Goal: Information Seeking & Learning: Learn about a topic

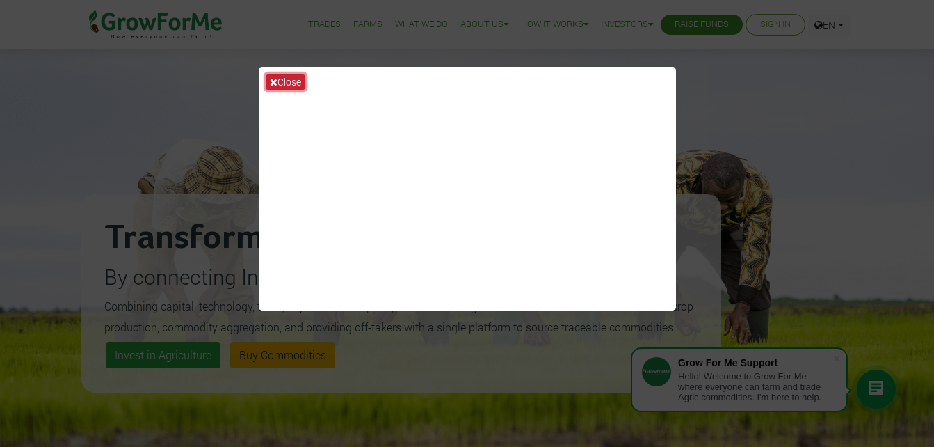
click at [285, 79] on button "Close" at bounding box center [286, 82] width 40 height 16
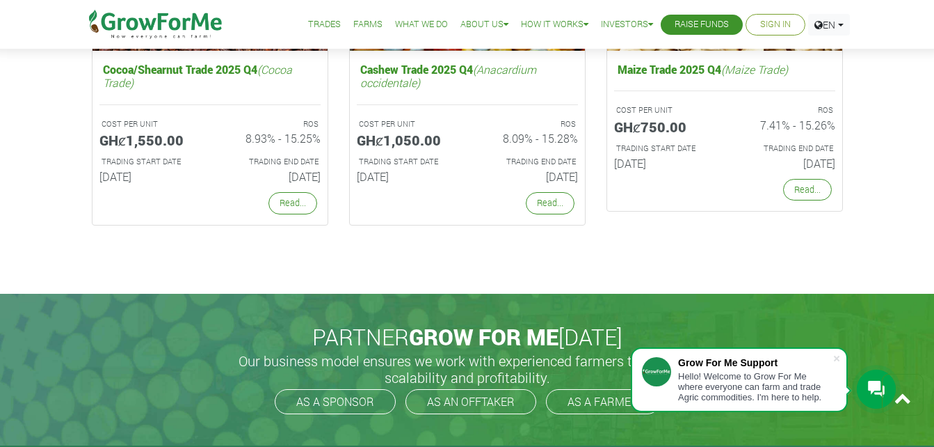
scroll to position [2713, 0]
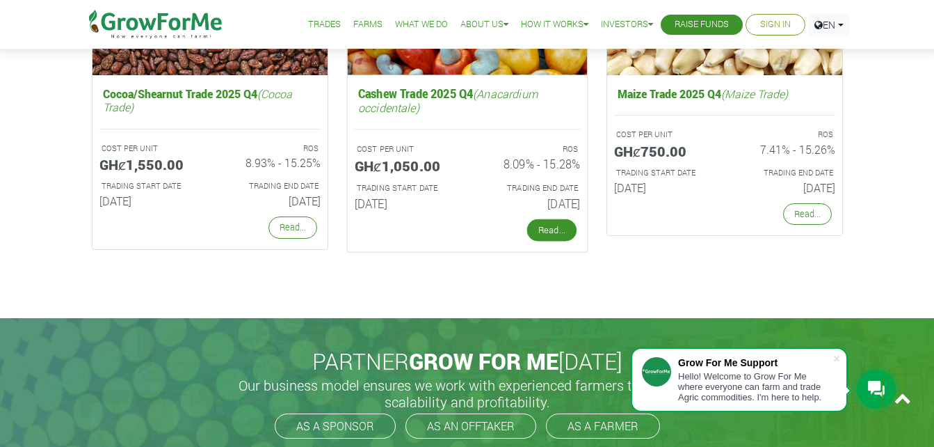
click at [550, 225] on link "Read..." at bounding box center [551, 230] width 49 height 22
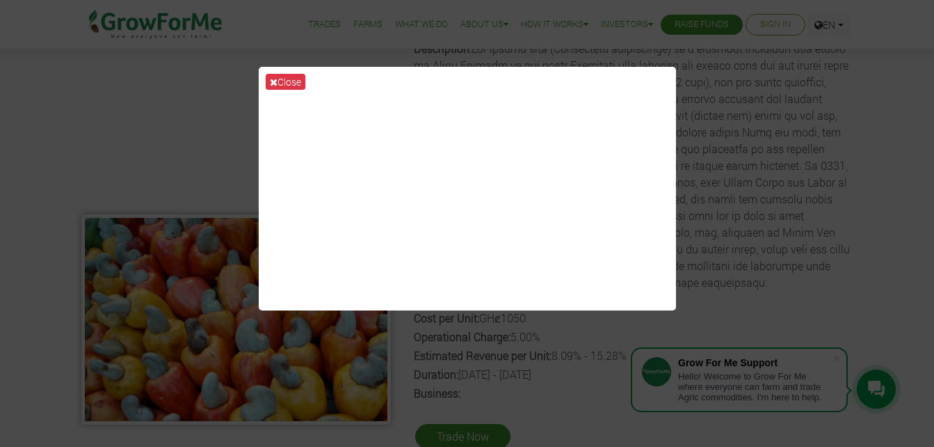
scroll to position [139, 0]
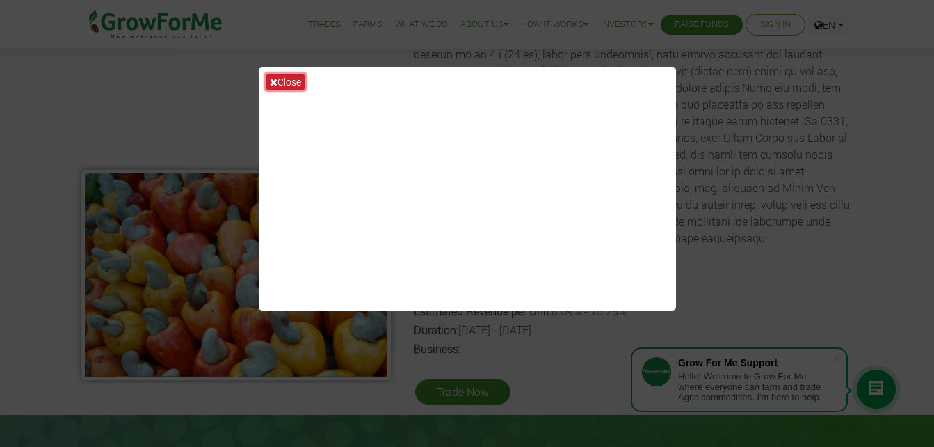
click at [282, 84] on button "Close" at bounding box center [286, 82] width 40 height 16
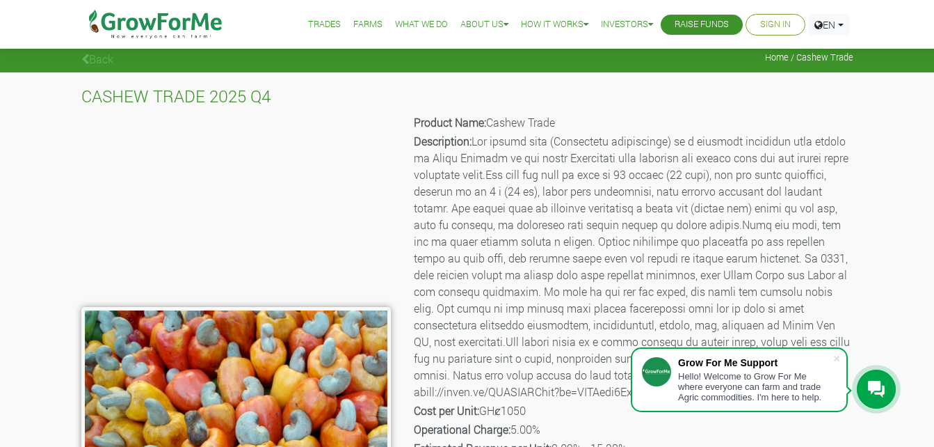
scroll to position [0, 0]
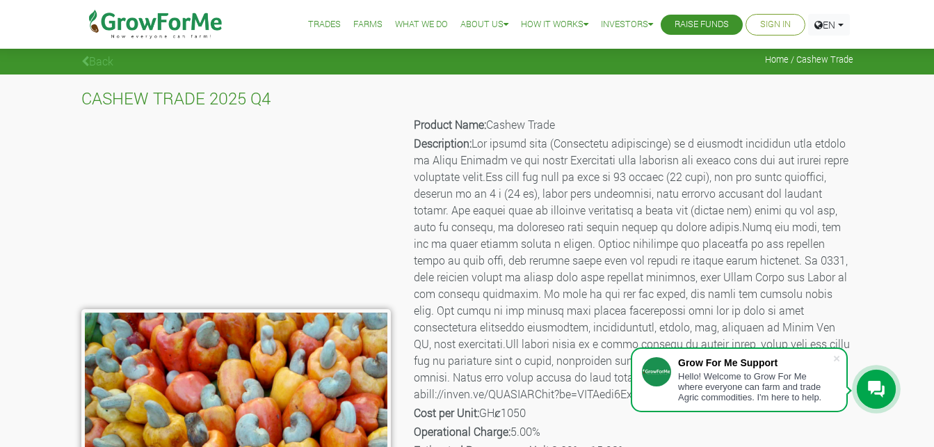
click at [89, 57] on link "Back" at bounding box center [97, 61] width 32 height 15
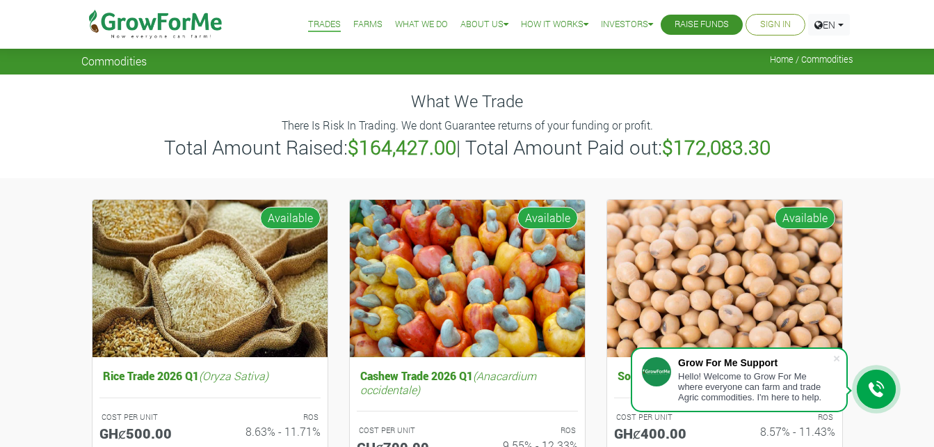
click at [353, 20] on link "Farms" at bounding box center [367, 24] width 29 height 15
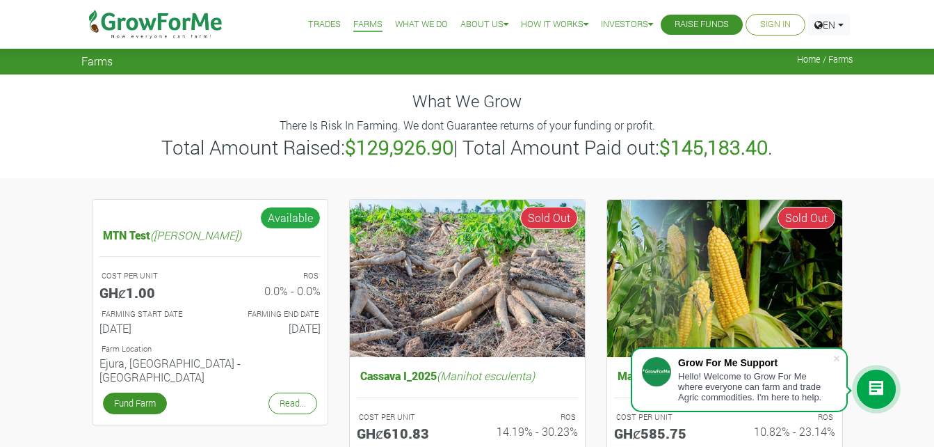
click at [409, 20] on link "What We Do" at bounding box center [421, 24] width 53 height 15
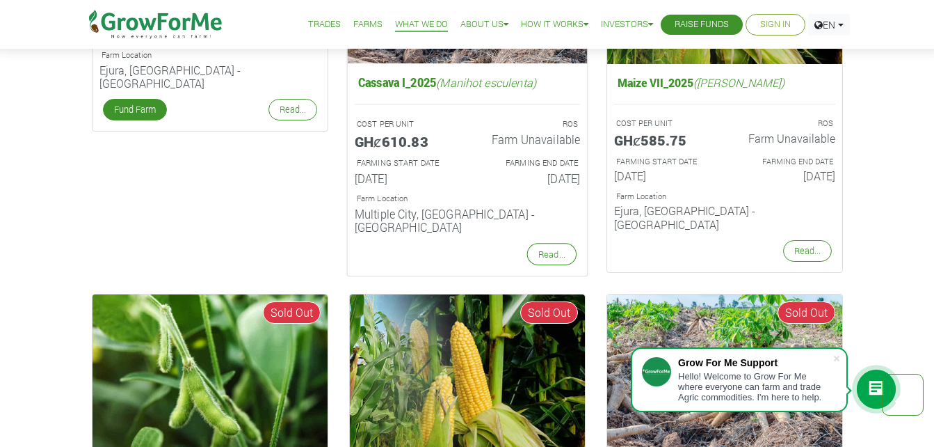
scroll to position [835, 0]
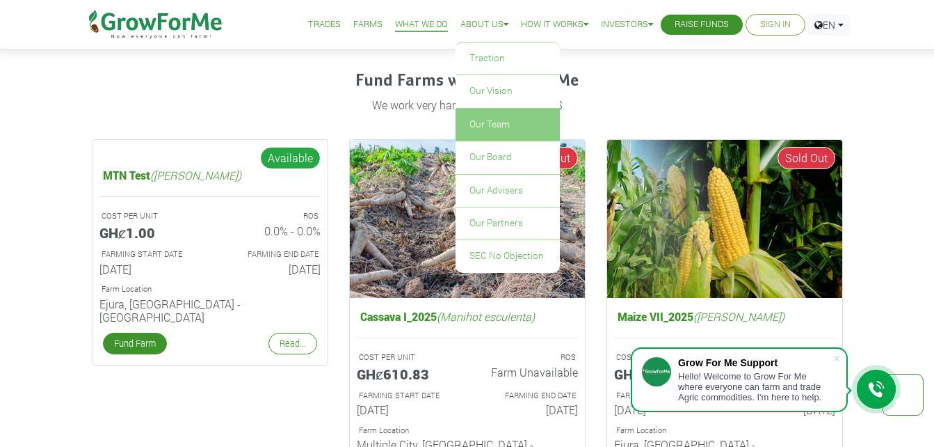
click at [479, 123] on link "Our Team" at bounding box center [508, 125] width 104 height 32
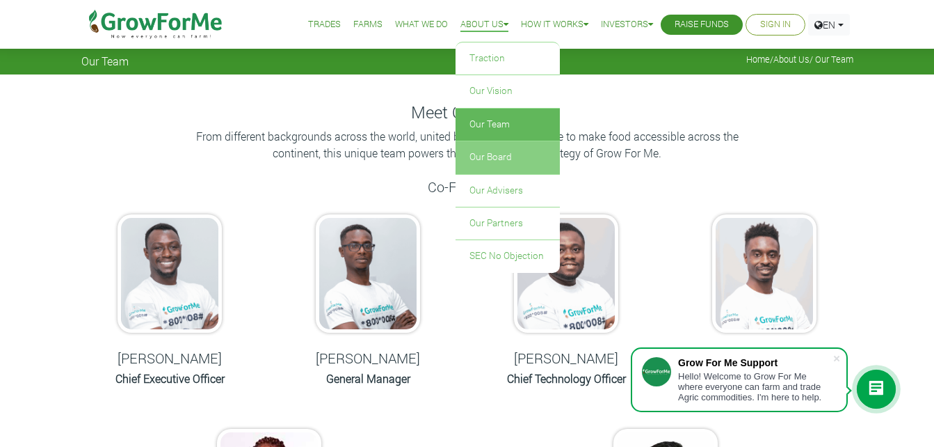
click at [480, 155] on link "Our Board" at bounding box center [508, 157] width 104 height 32
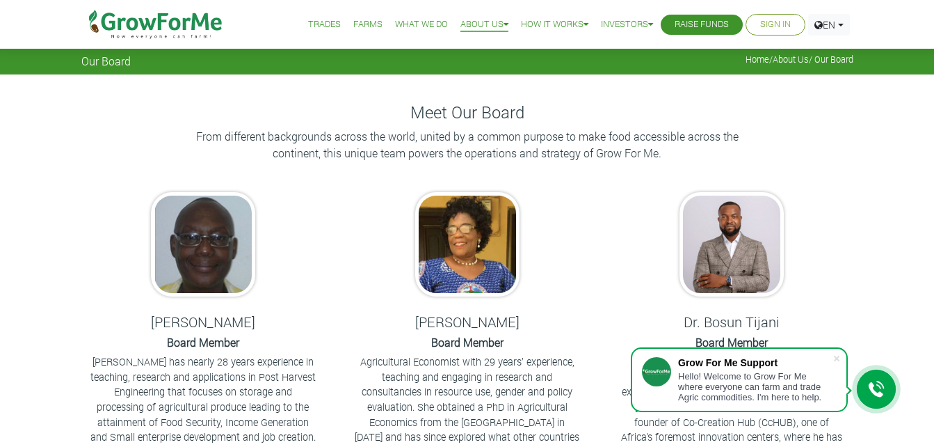
click at [308, 22] on link "Trades" at bounding box center [324, 24] width 33 height 15
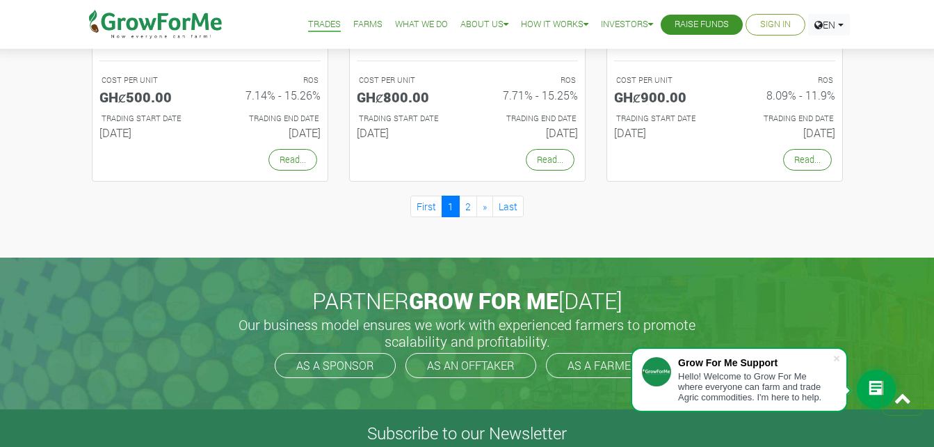
scroll to position [1391, 0]
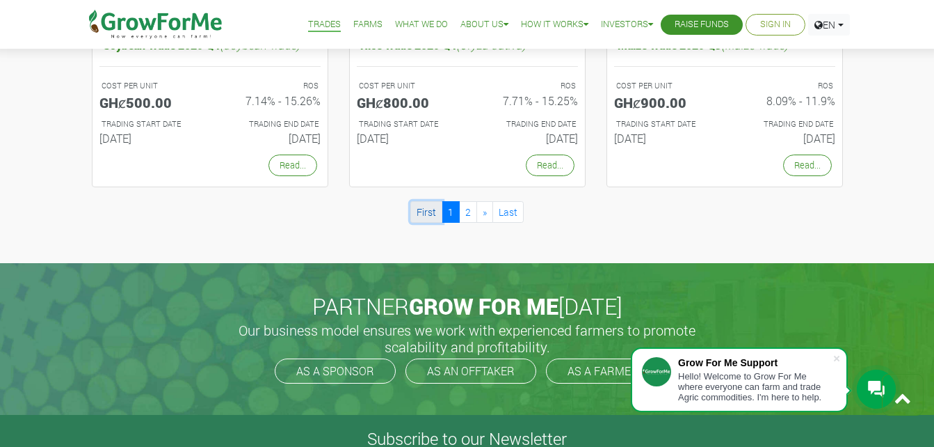
click at [419, 205] on link "First" at bounding box center [426, 212] width 32 height 22
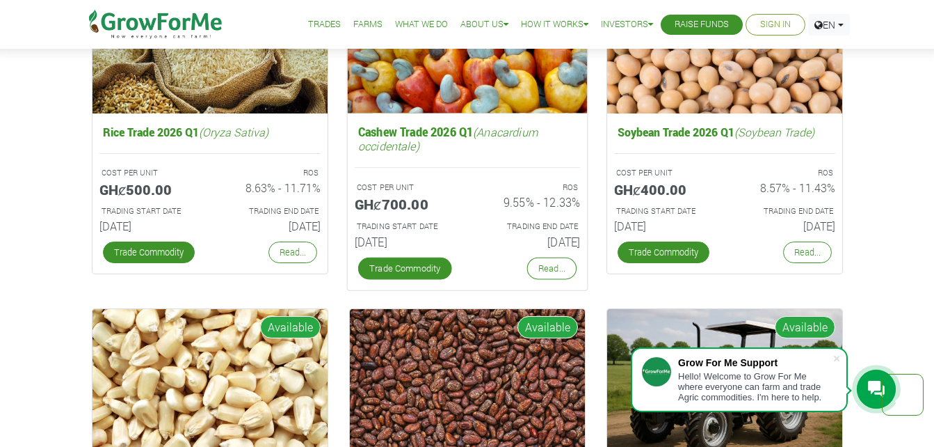
scroll to position [1948, 0]
